Goal: Task Accomplishment & Management: Complete application form

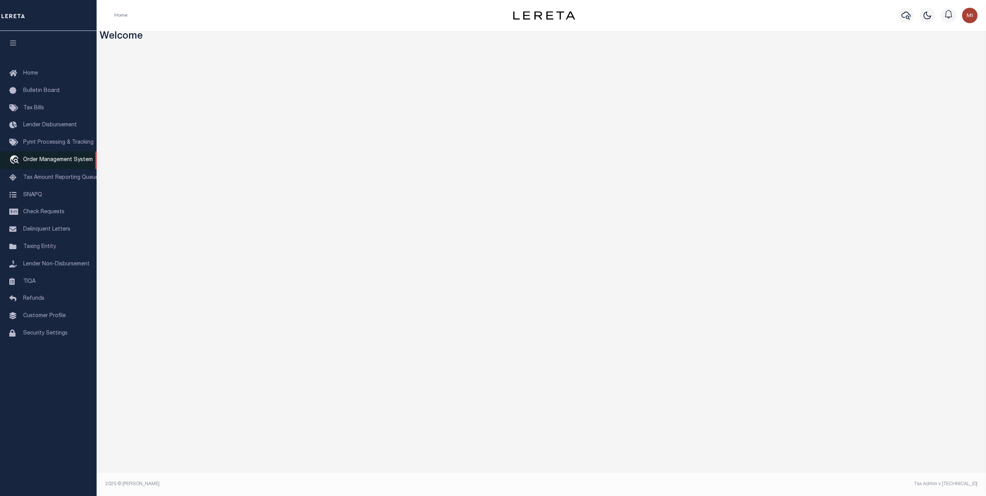
click at [43, 163] on span "Order Management System" at bounding box center [58, 159] width 70 height 5
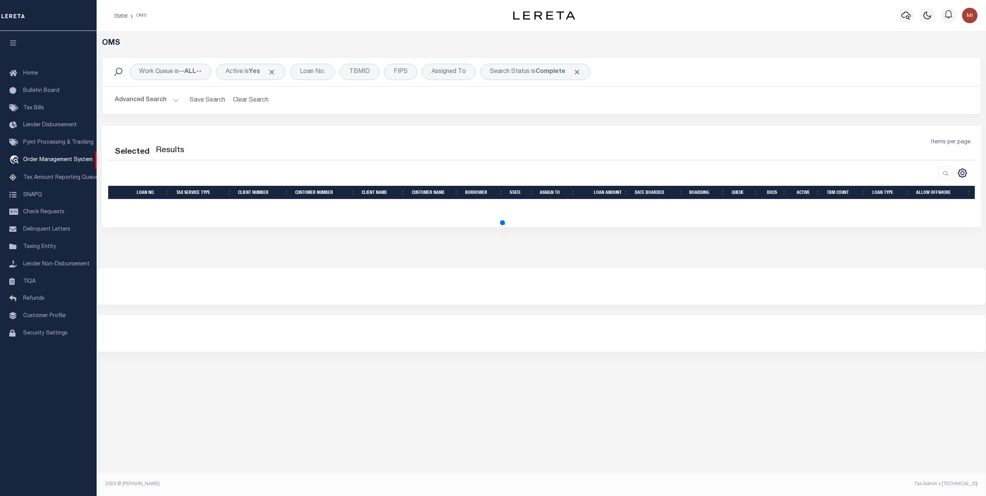
select select "200"
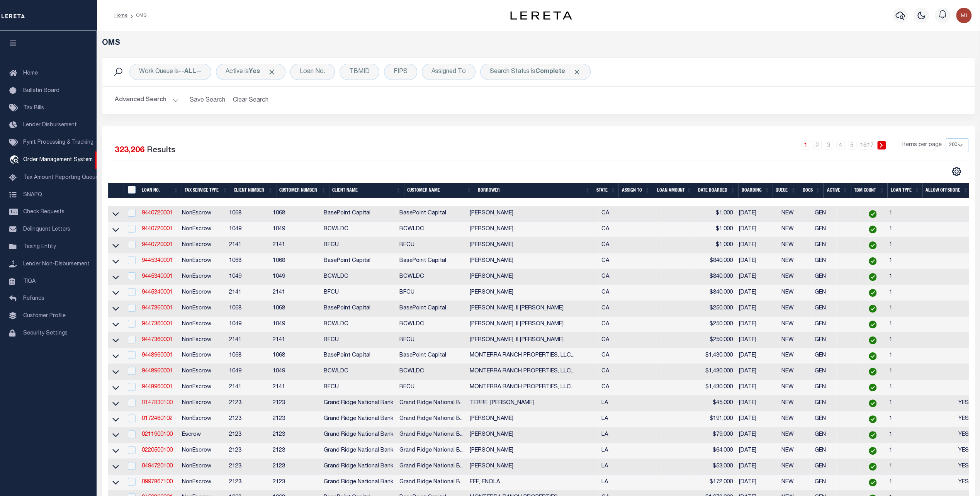
click at [159, 405] on link "0147830100" at bounding box center [157, 402] width 31 height 5
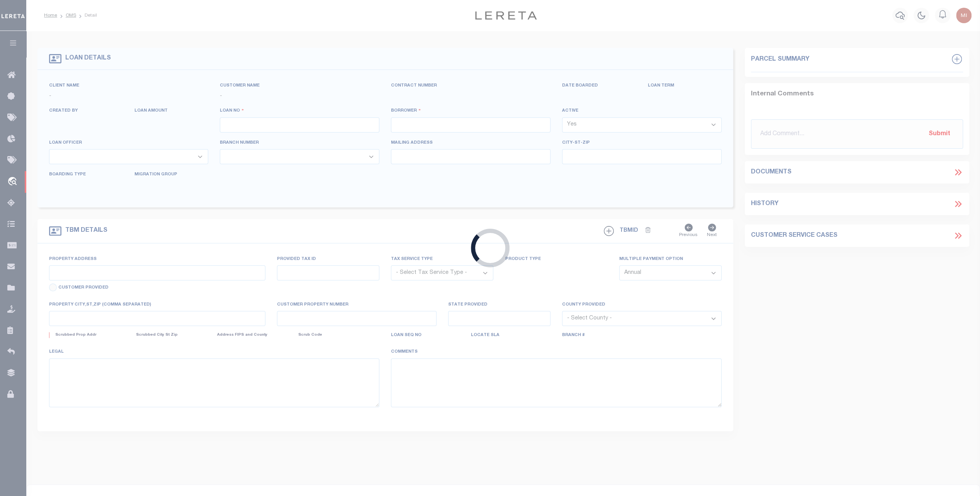
type input "0147830100"
type input "TERRE, [PERSON_NAME]"
select select
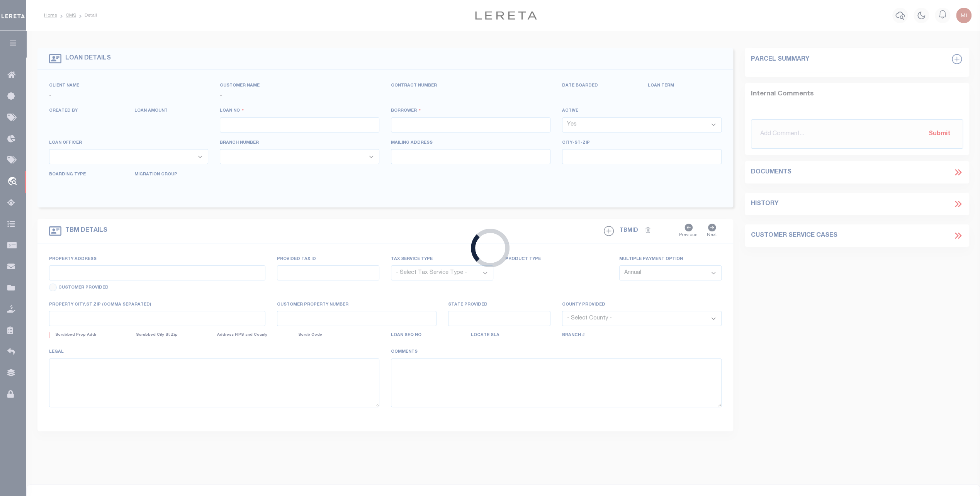
select select
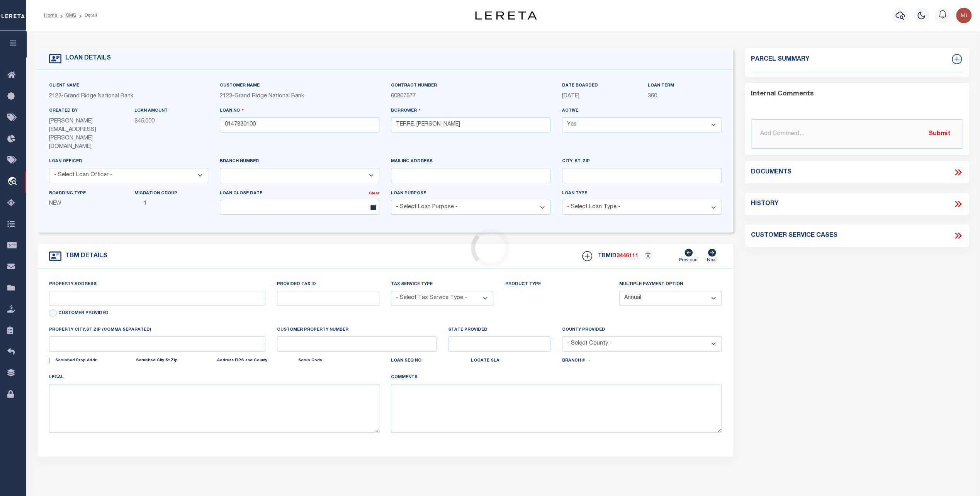
type input "934 PHOSPHOR AVE"
radio input "true"
type input "0820035057"
select select "NonEscrow"
select select
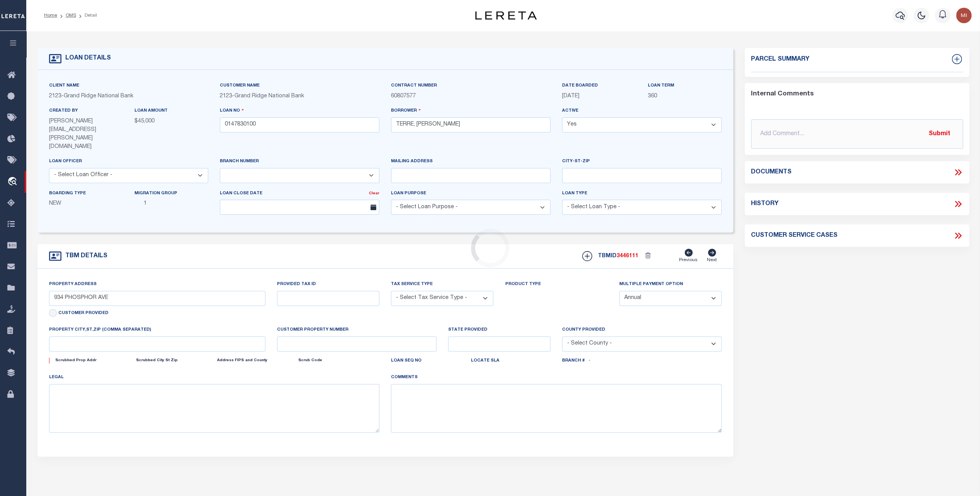
type input "METAIRIE LA 700052020"
type input "0147830100"
type input "LA"
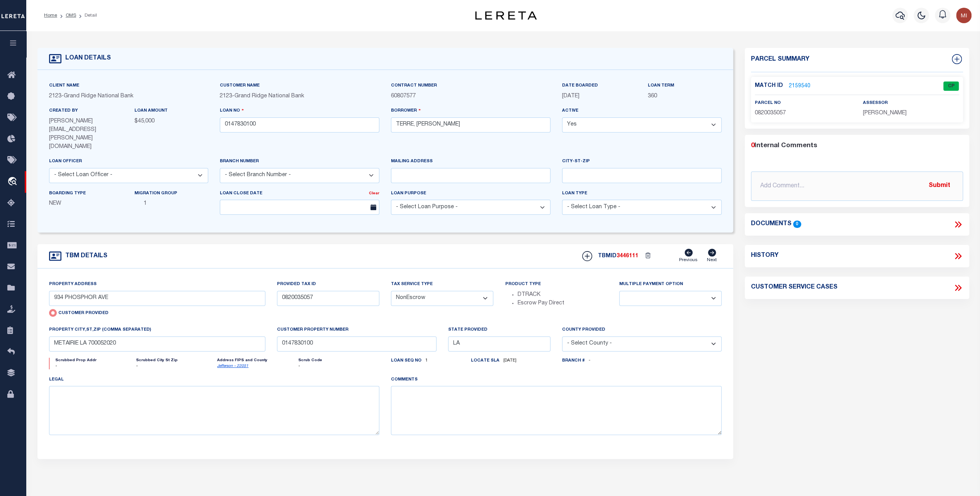
click at [797, 84] on link "2159540" at bounding box center [800, 86] width 22 height 8
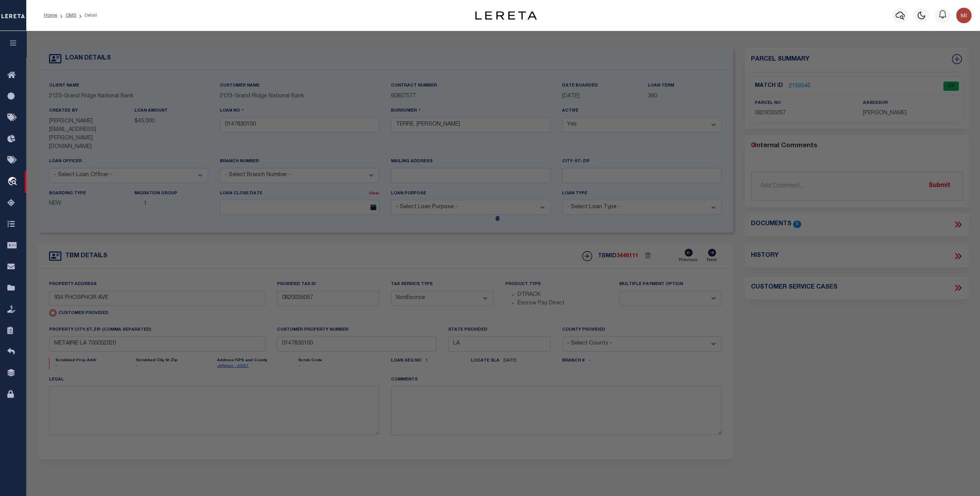
checkbox input "false"
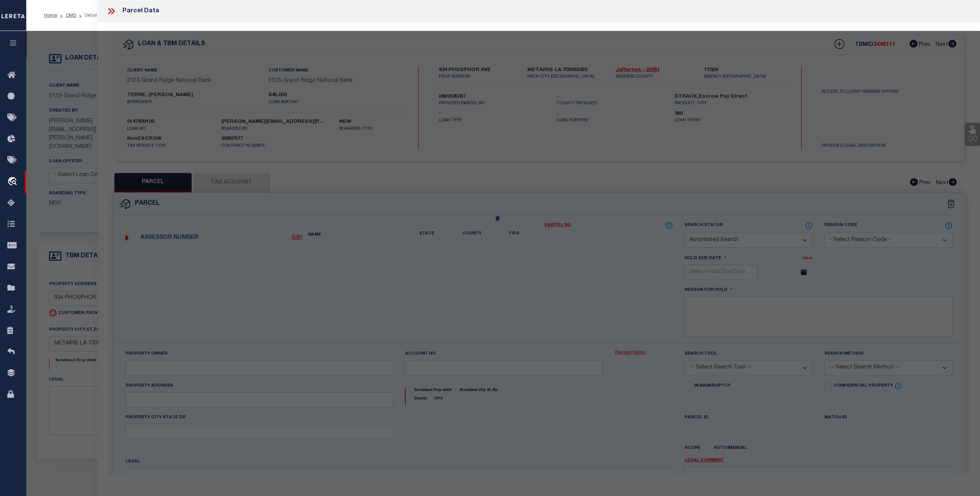
select select "CP"
type input "934 PHOSPHOR AVE"
checkbox input "false"
type input "METAIRIE LA 700052020"
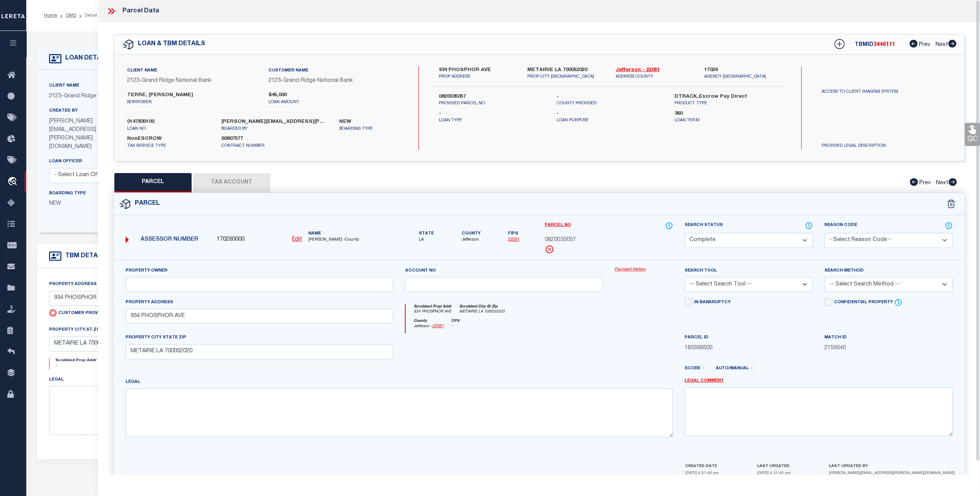
click at [637, 267] on link "Payment History" at bounding box center [644, 270] width 58 height 7
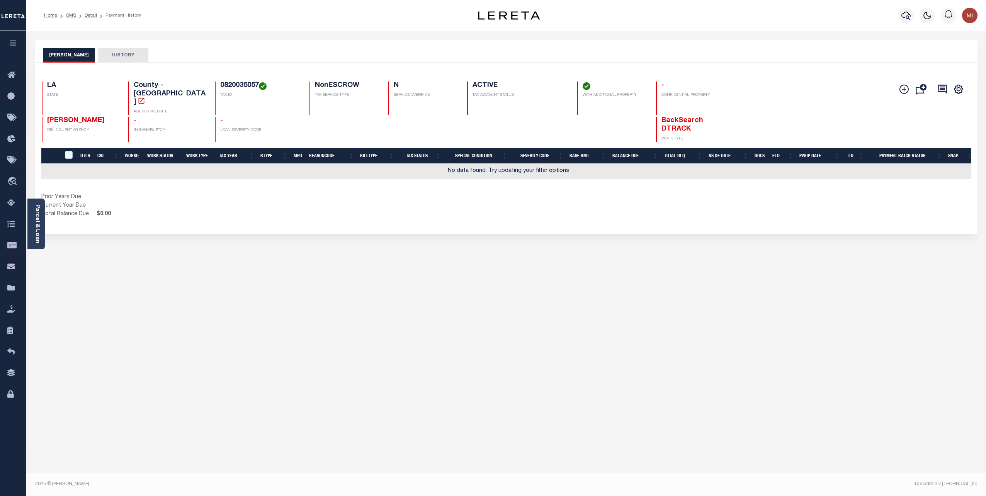
drag, startPoint x: 776, startPoint y: 253, endPoint x: 782, endPoint y: 250, distance: 6.2
click at [776, 253] on div "JEFFERSON PARISH HISTORY Selected 0 Result" at bounding box center [506, 258] width 954 height 436
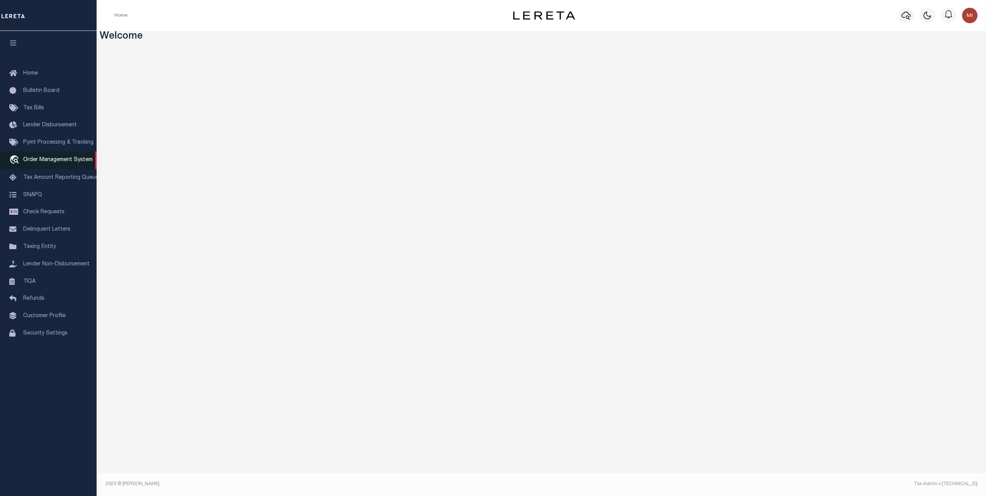
click at [50, 162] on span "Order Management System" at bounding box center [58, 159] width 70 height 5
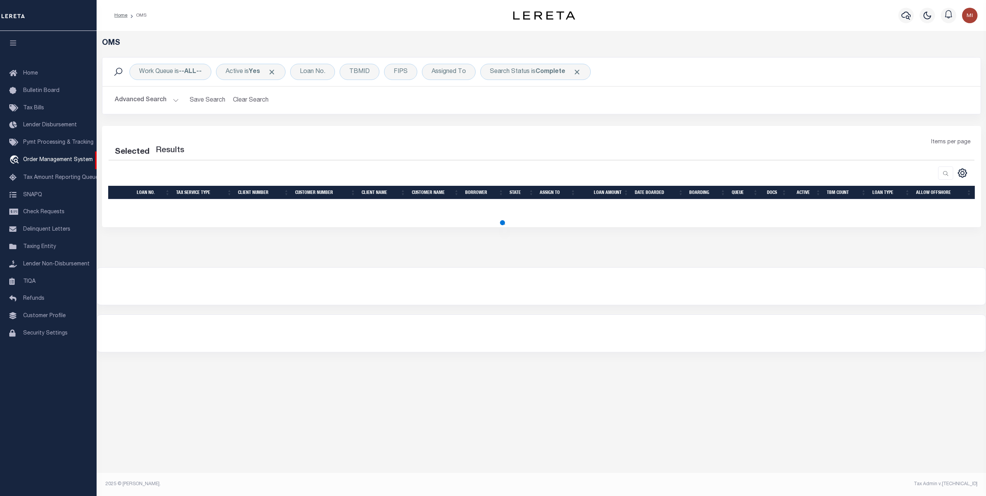
select select "200"
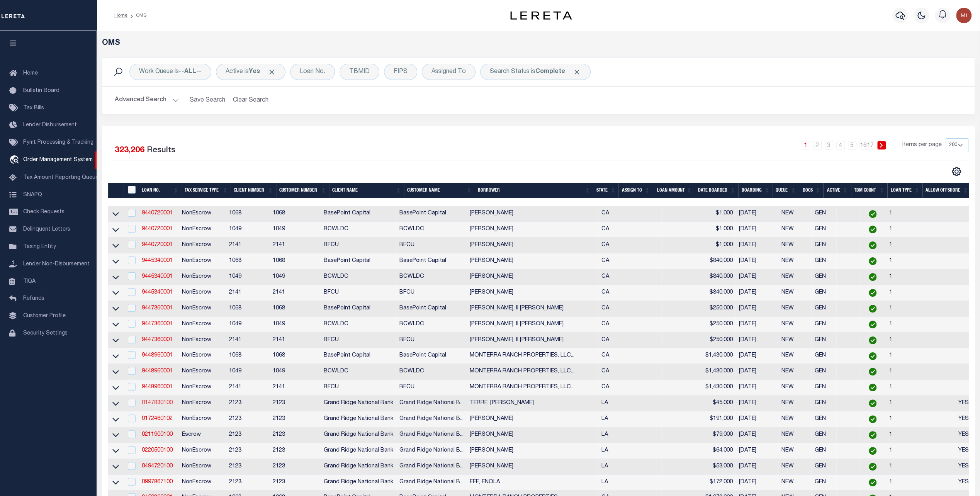
click at [158, 405] on link "0147830100" at bounding box center [157, 402] width 31 height 5
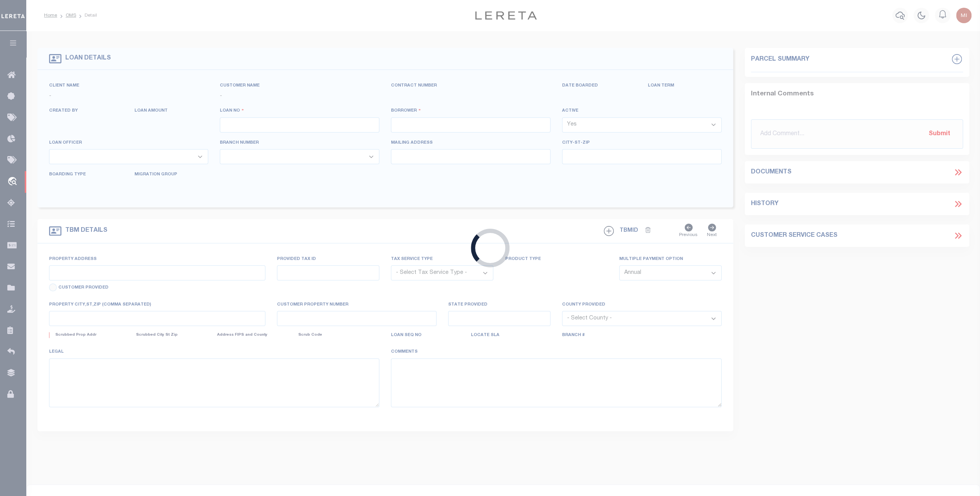
type input "0147830100"
type input "TERRE, [PERSON_NAME]"
select select
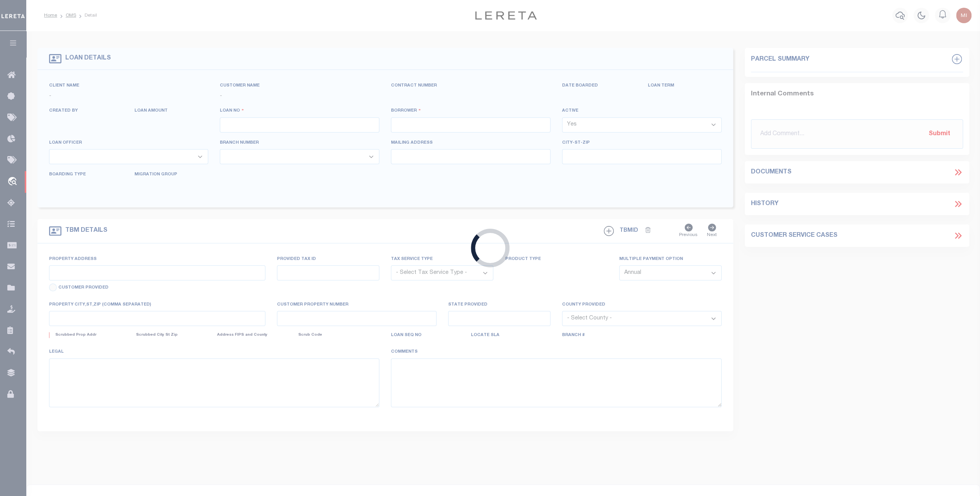
select select
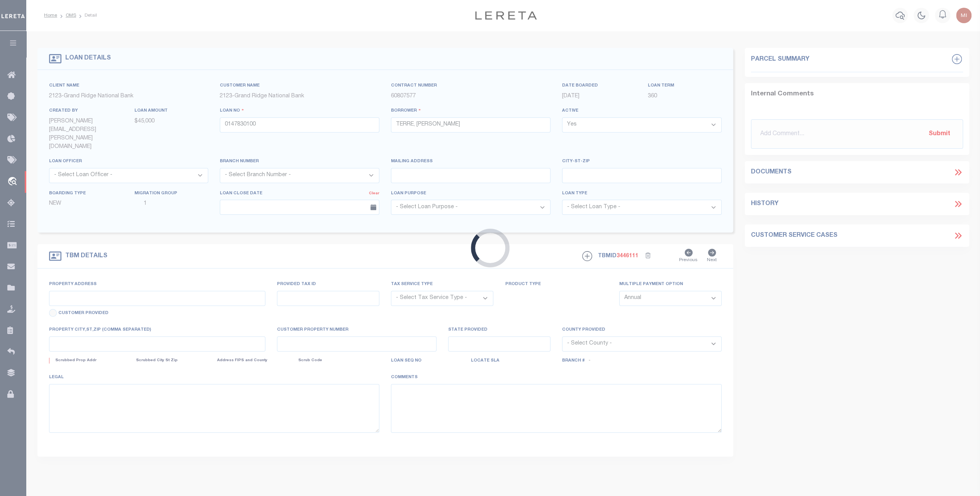
type input "934 PHOSPHOR AVE"
radio input "true"
type input "0820035057"
select select "NonEscrow"
select select
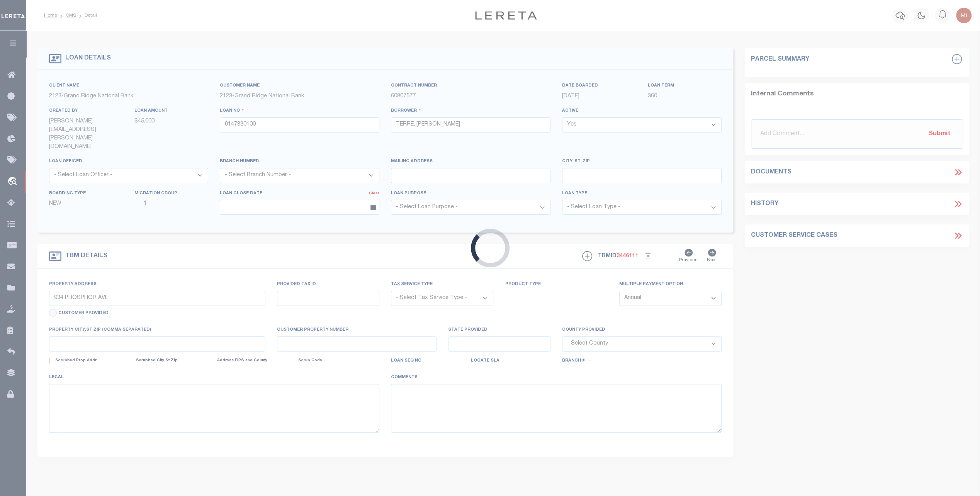
type input "METAIRIE LA 700052020"
type input "0147830100"
type input "LA"
